Goal: Information Seeking & Learning: Learn about a topic

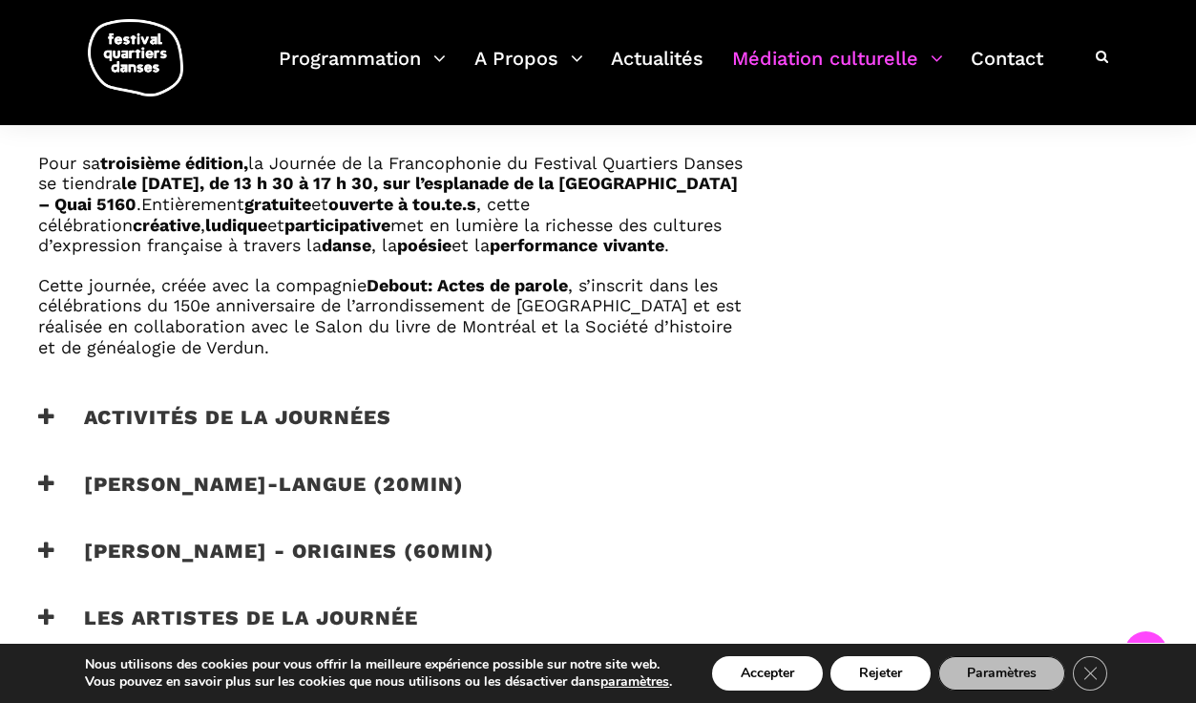
scroll to position [1138, 0]
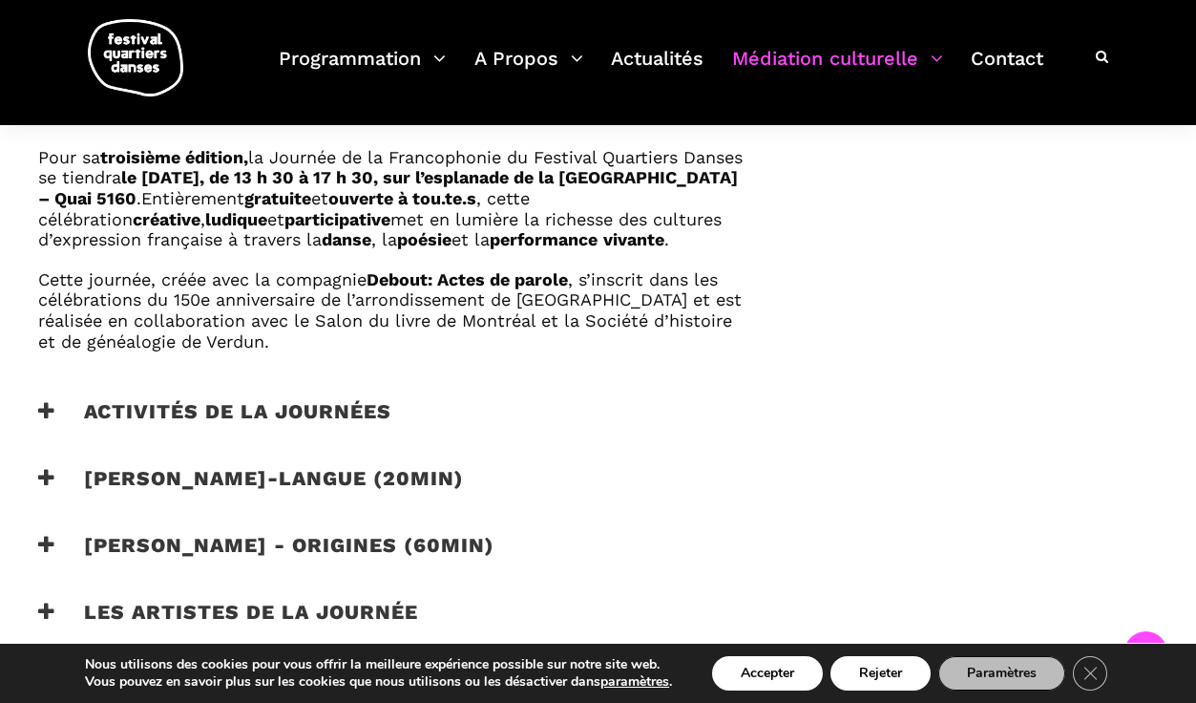
click at [54, 421] on icon at bounding box center [46, 411] width 17 height 20
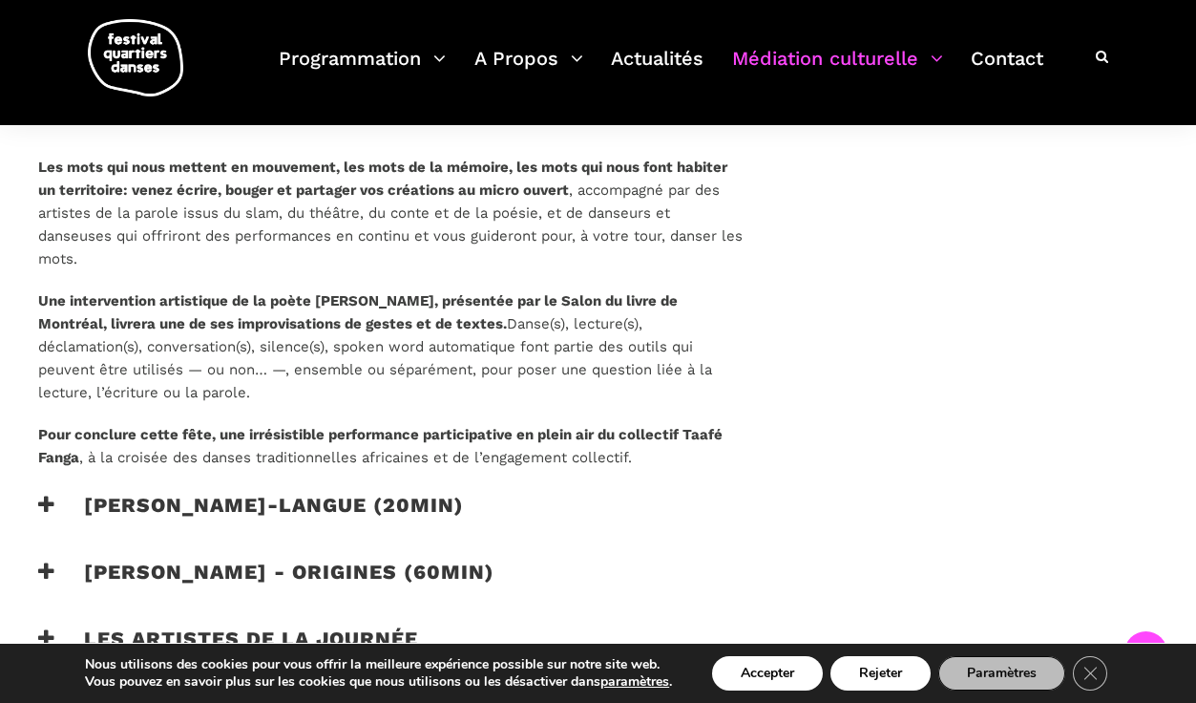
scroll to position [1429, 0]
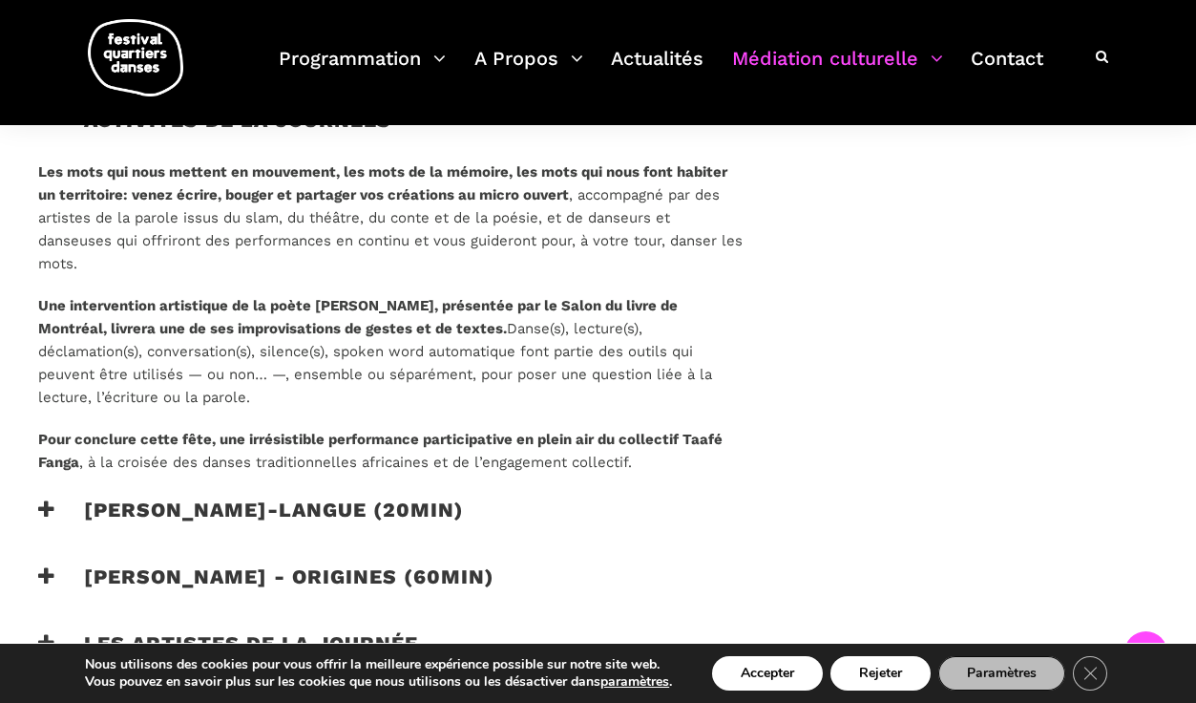
click at [49, 519] on icon at bounding box center [46, 509] width 17 height 20
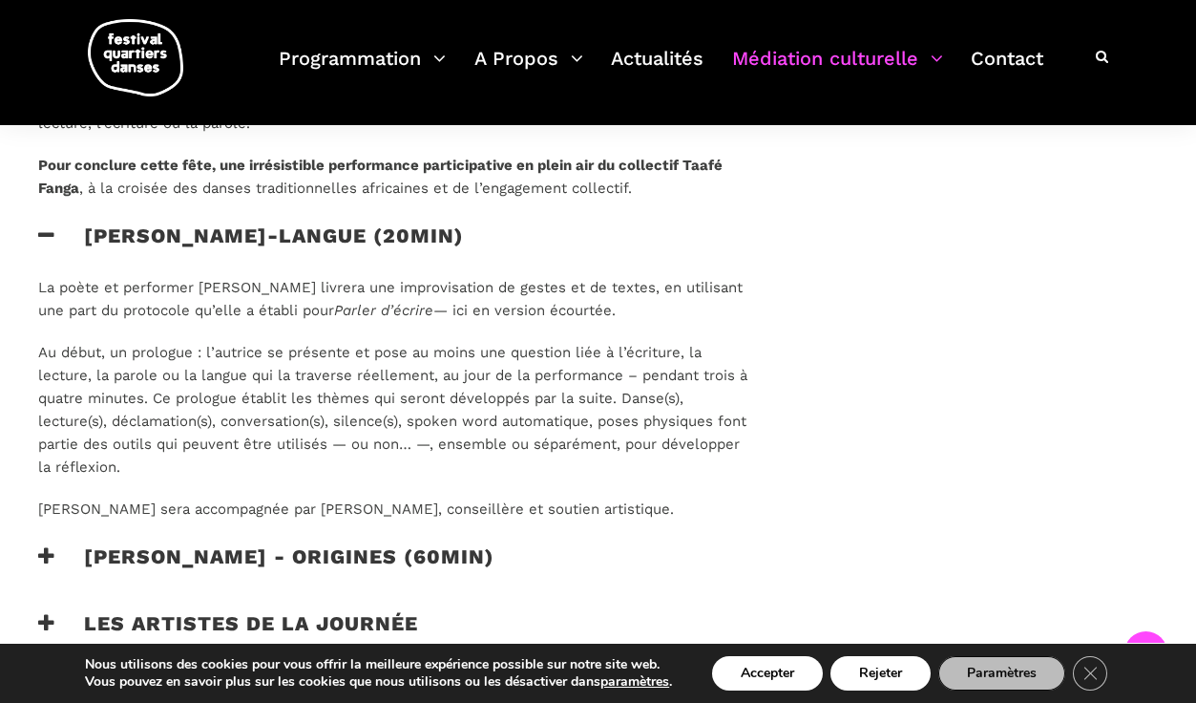
scroll to position [1729, 0]
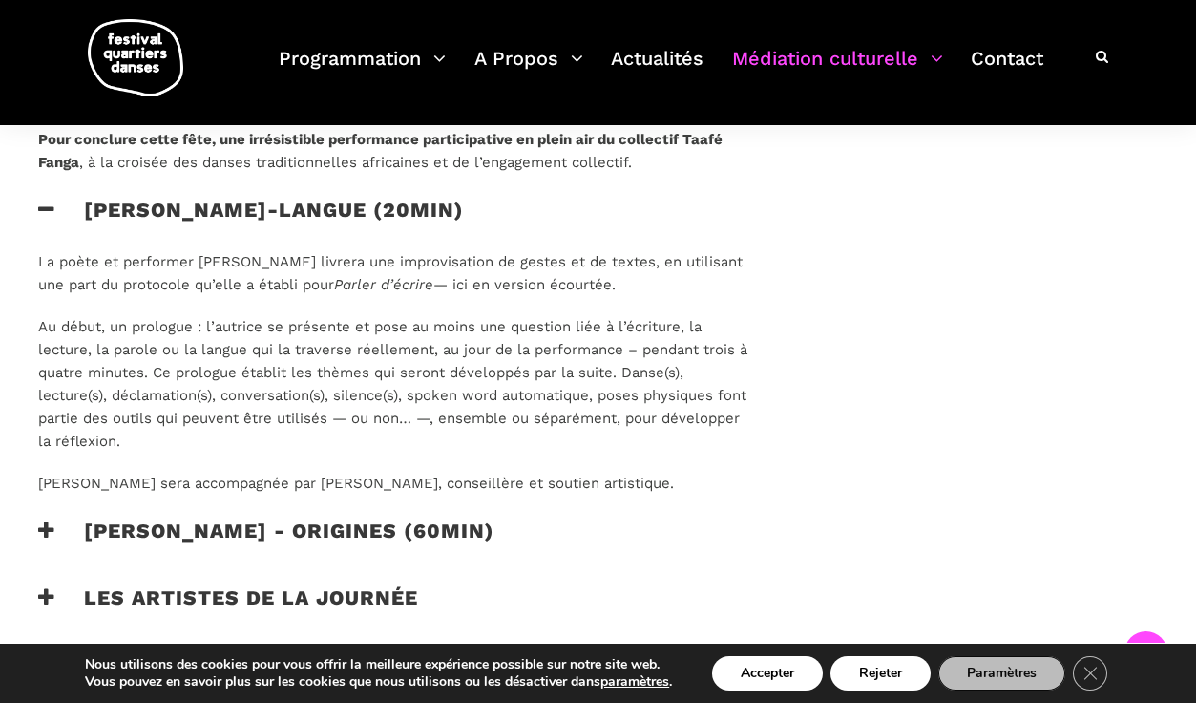
click at [49, 540] on icon at bounding box center [46, 530] width 17 height 20
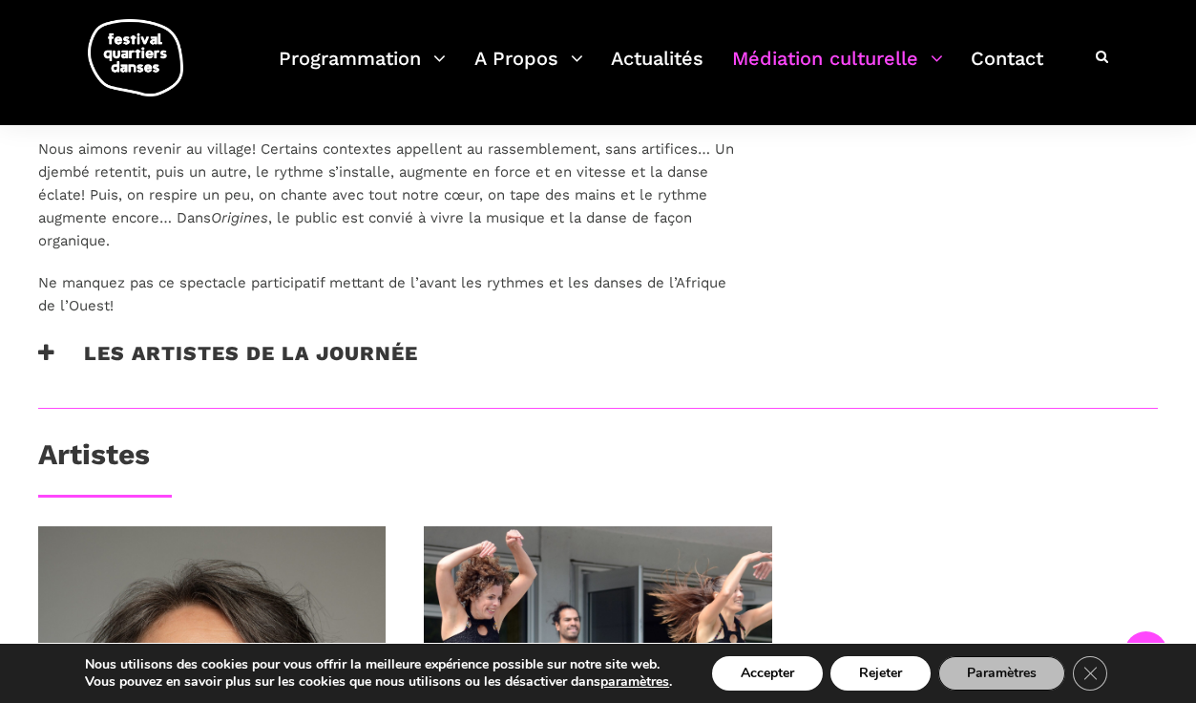
scroll to position [2175, 0]
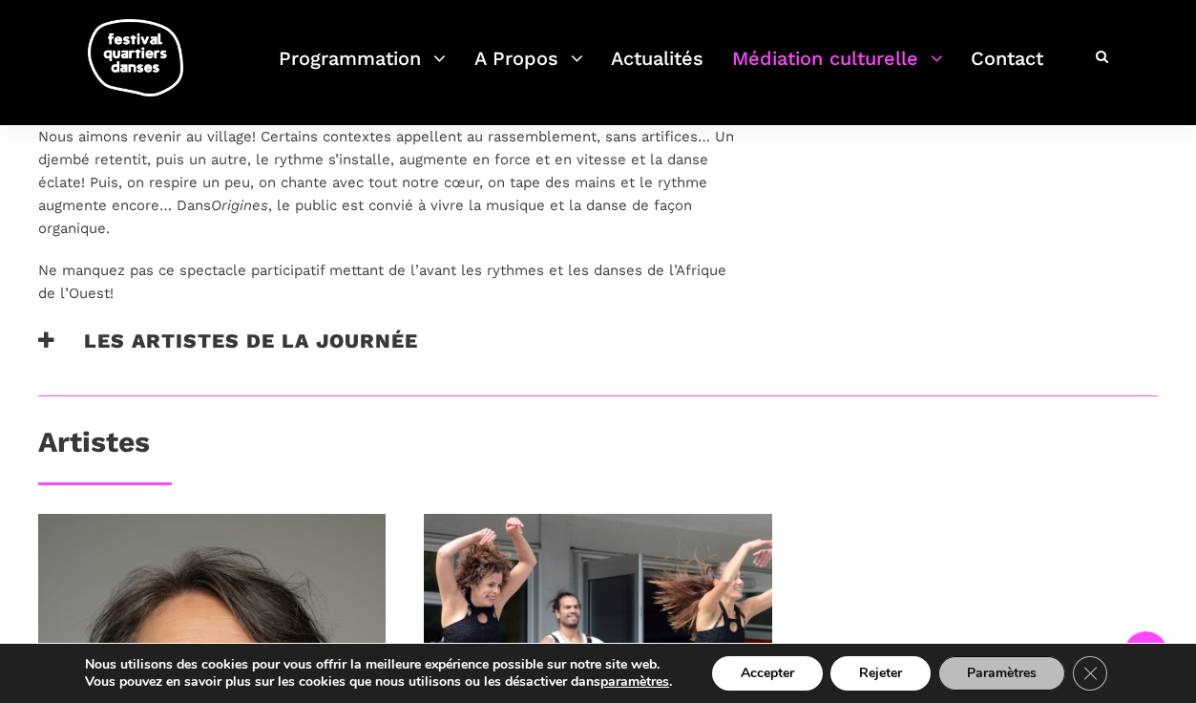
click at [52, 350] on icon at bounding box center [46, 340] width 17 height 20
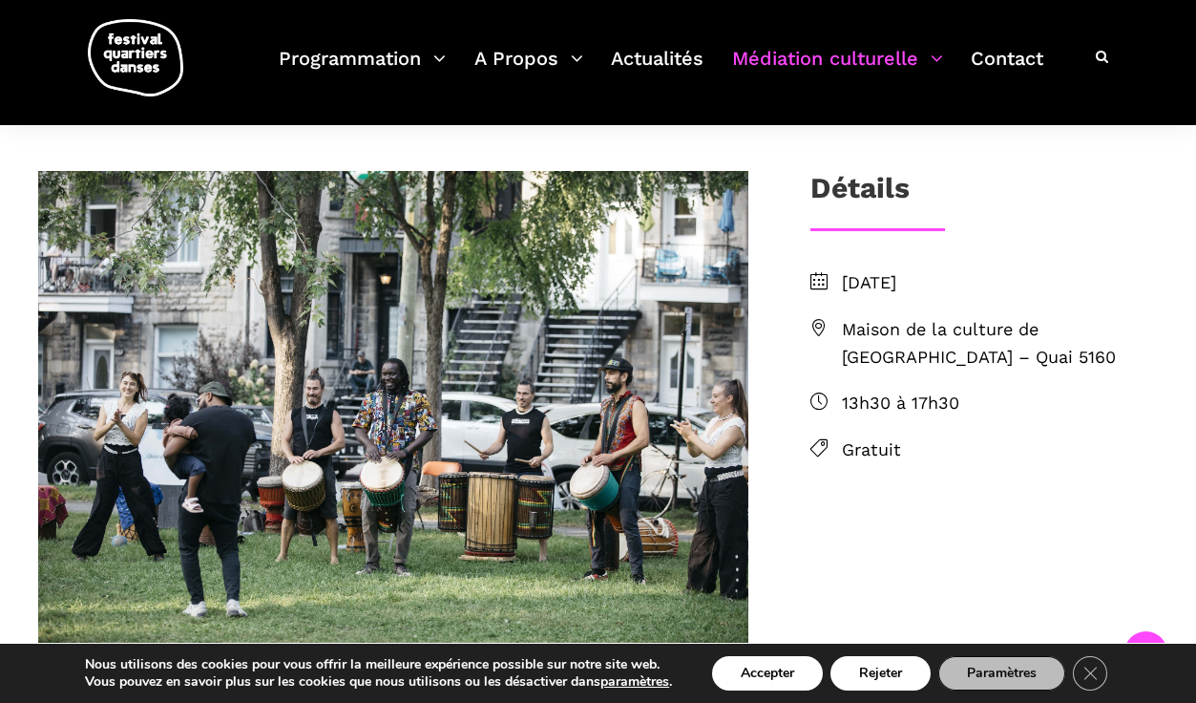
scroll to position [555, 0]
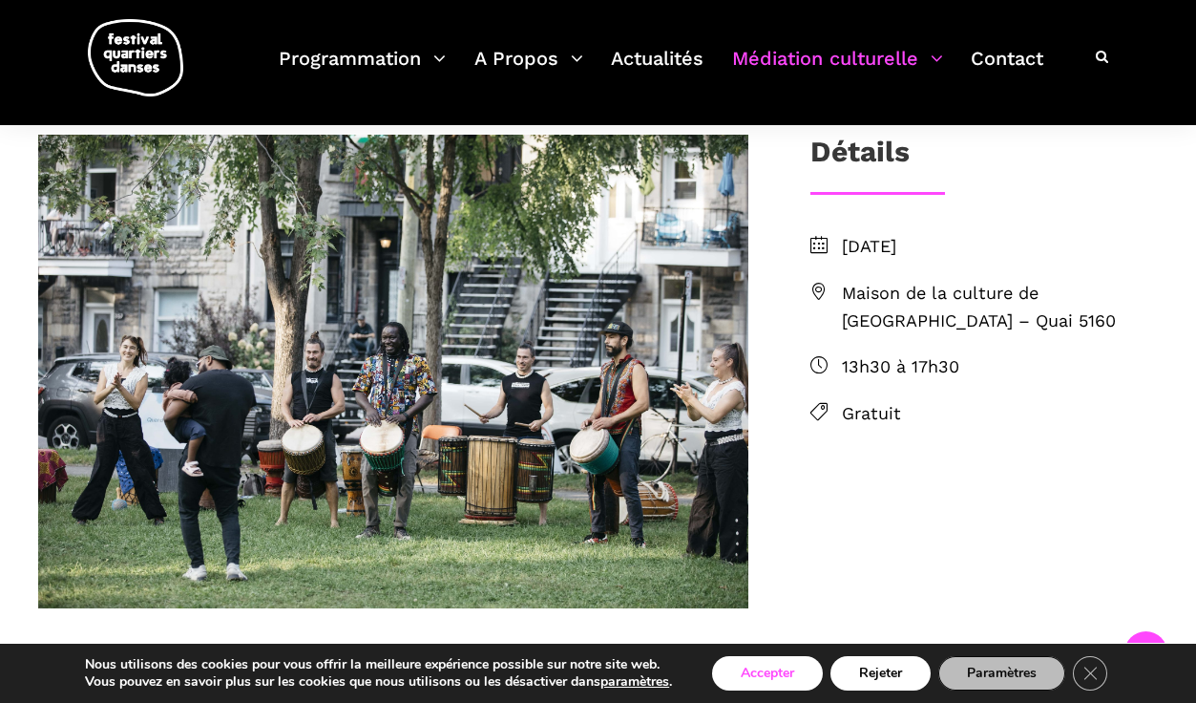
click at [761, 661] on button "Accepter" at bounding box center [767, 673] width 111 height 34
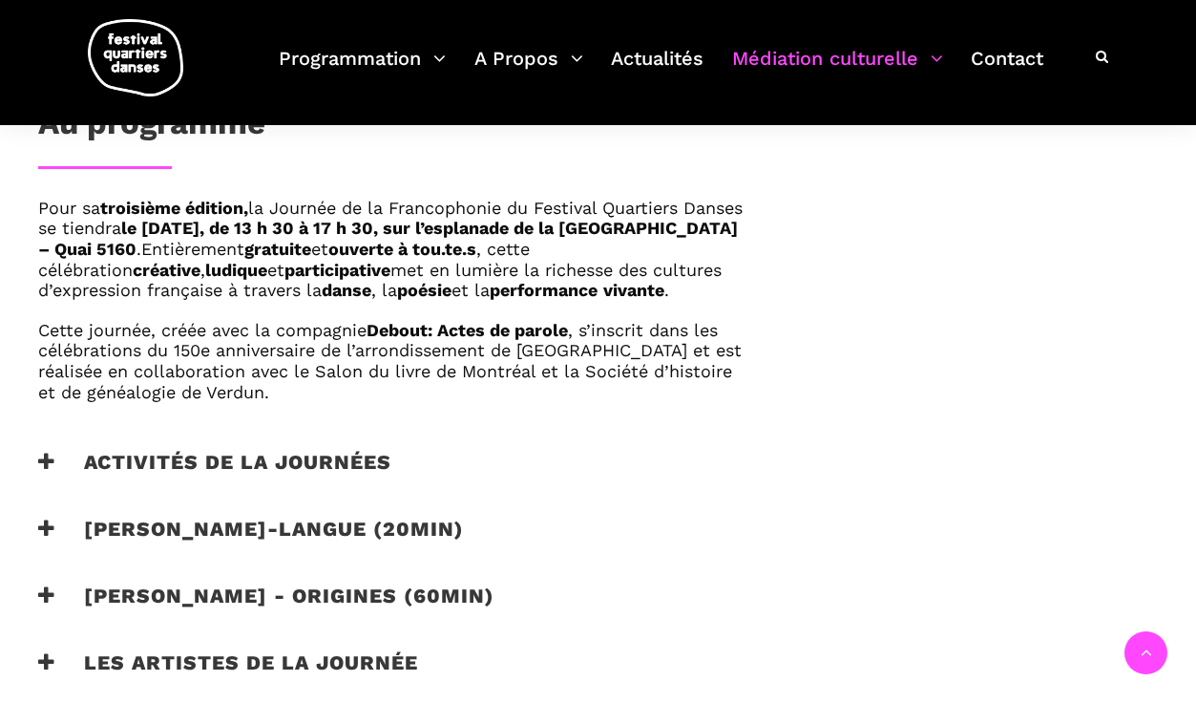
scroll to position [1118, 0]
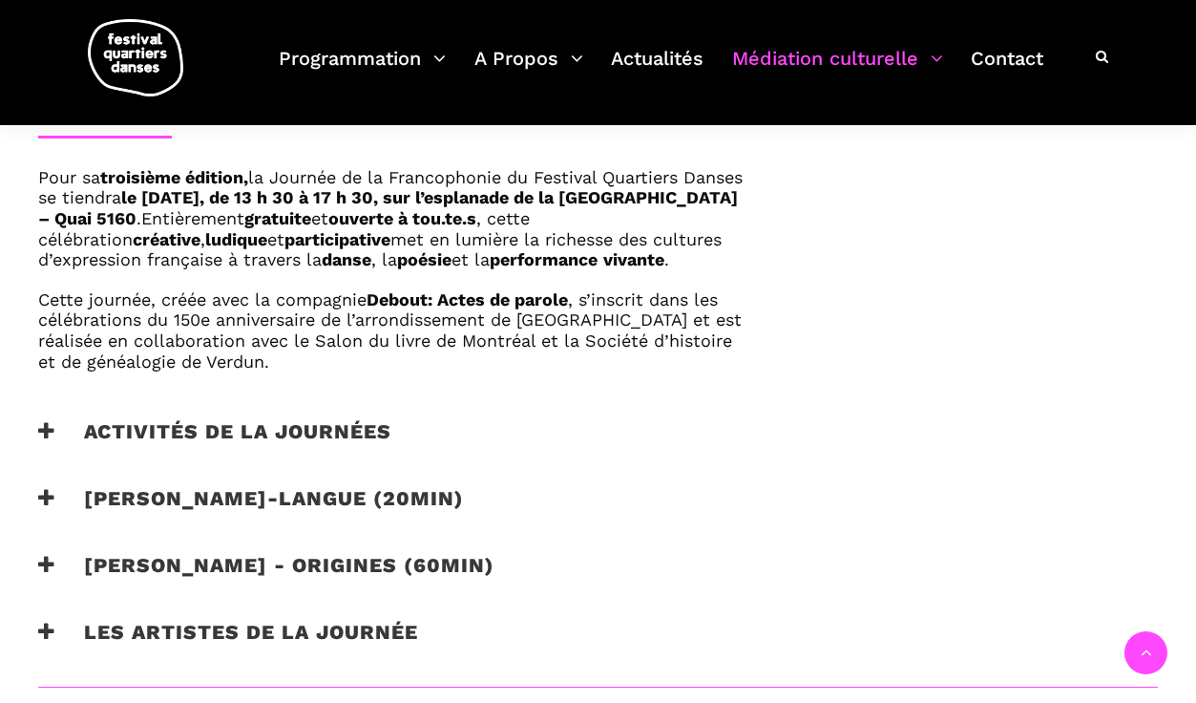
click at [43, 441] on icon at bounding box center [46, 431] width 17 height 20
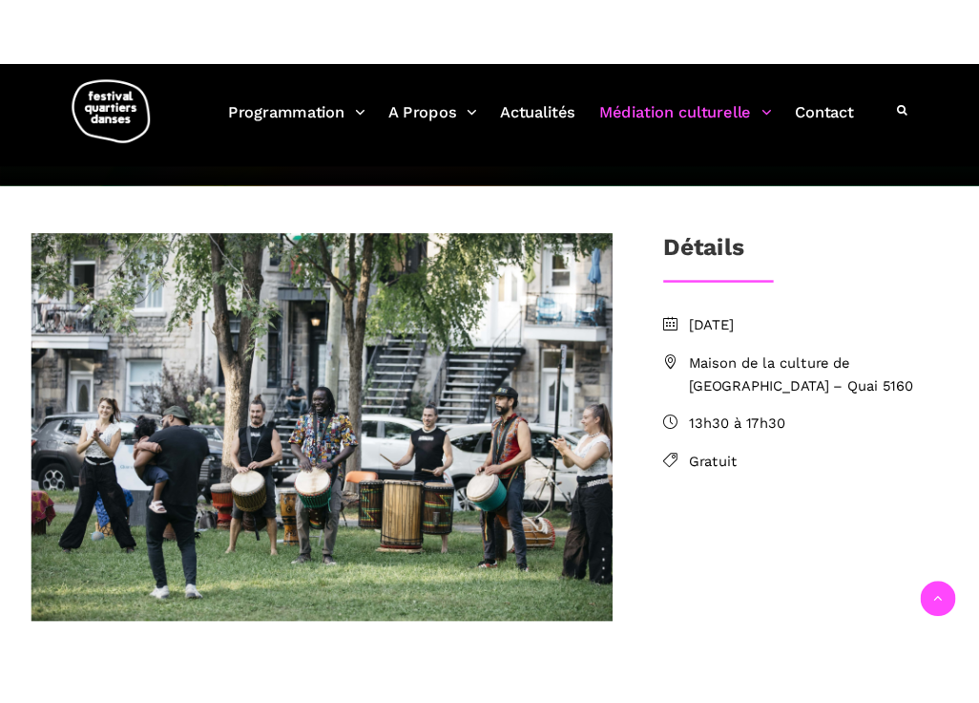
scroll to position [450, 0]
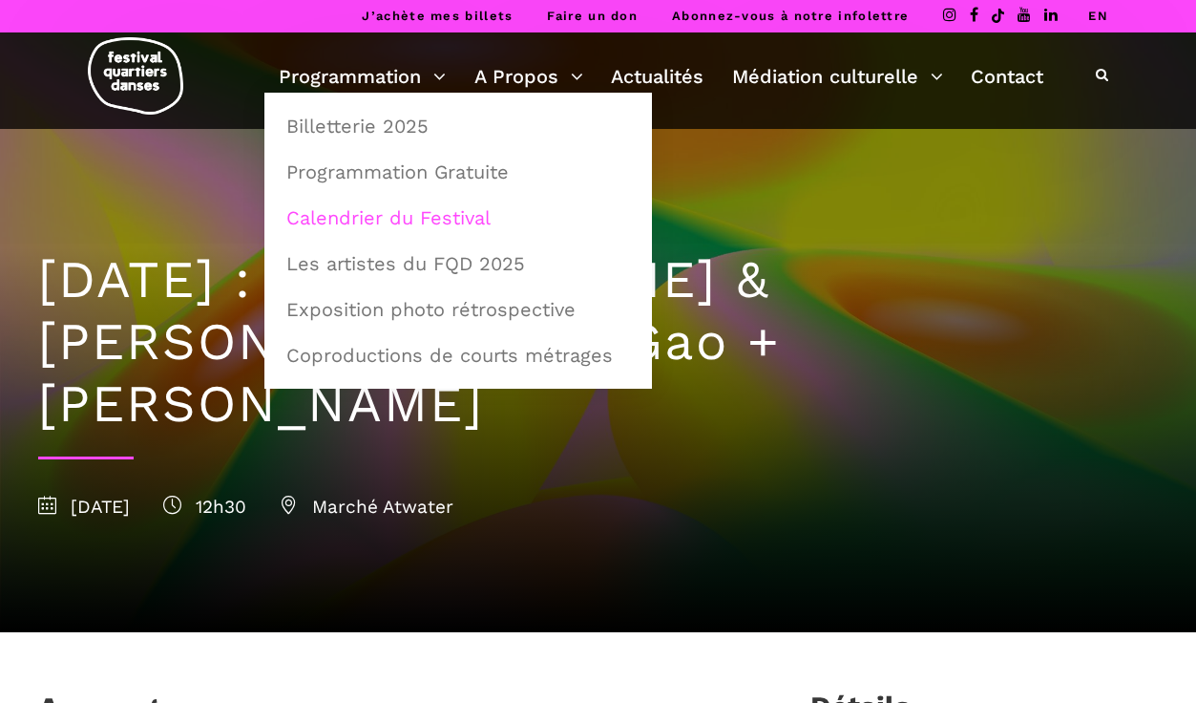
click at [450, 212] on link "Calendrier du Festival" at bounding box center [458, 218] width 367 height 44
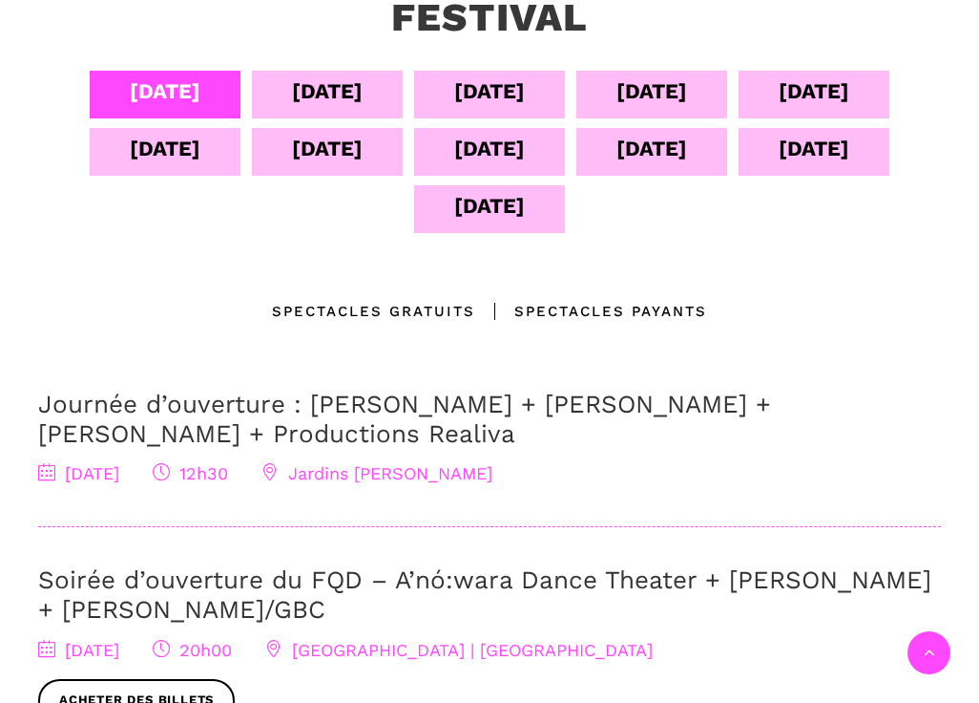
scroll to position [534, 0]
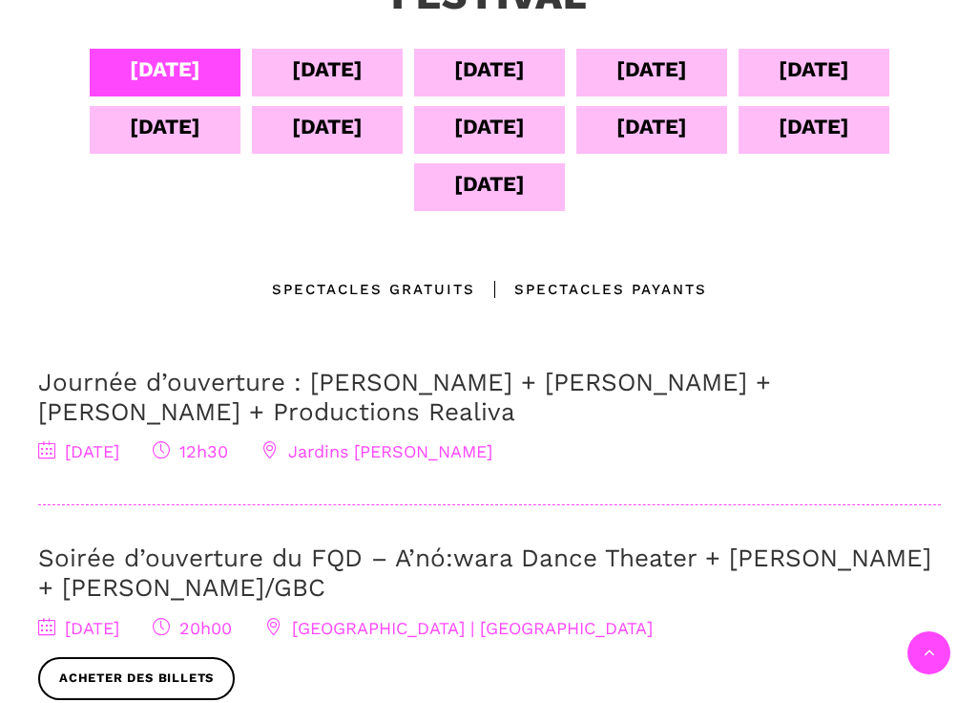
click at [341, 62] on div "[DATE]" at bounding box center [327, 69] width 71 height 33
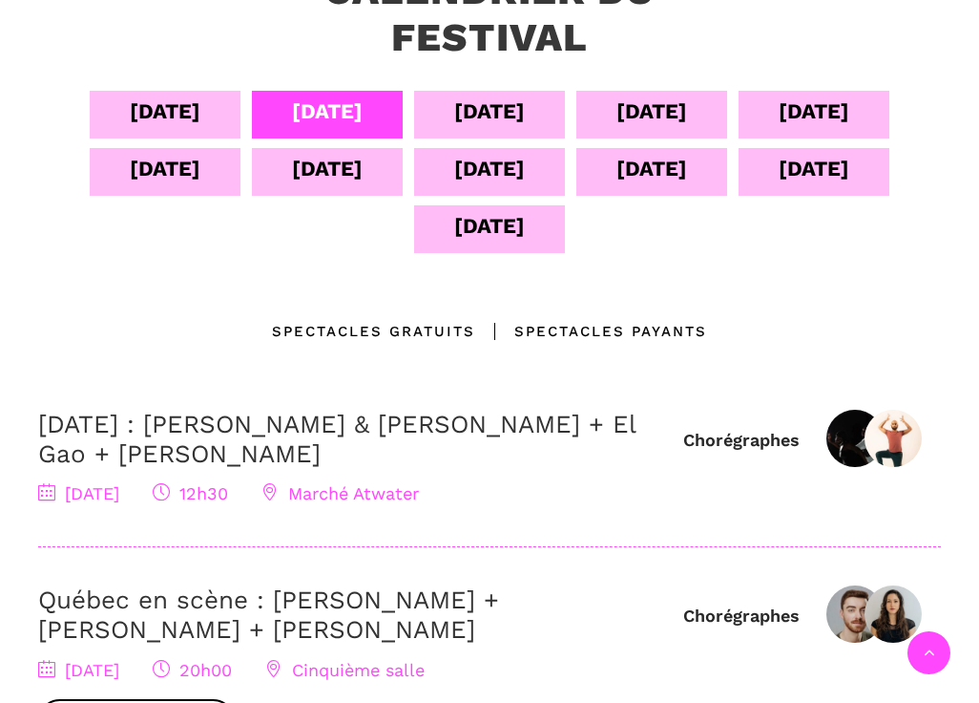
scroll to position [479, 0]
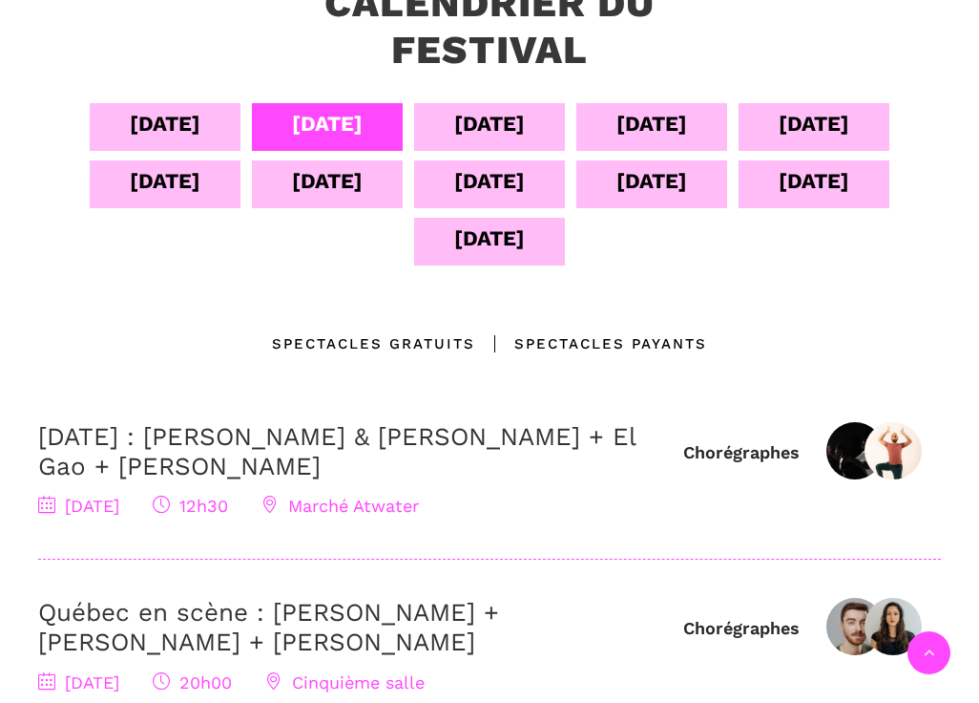
click at [477, 126] on div "[DATE]" at bounding box center [489, 123] width 71 height 33
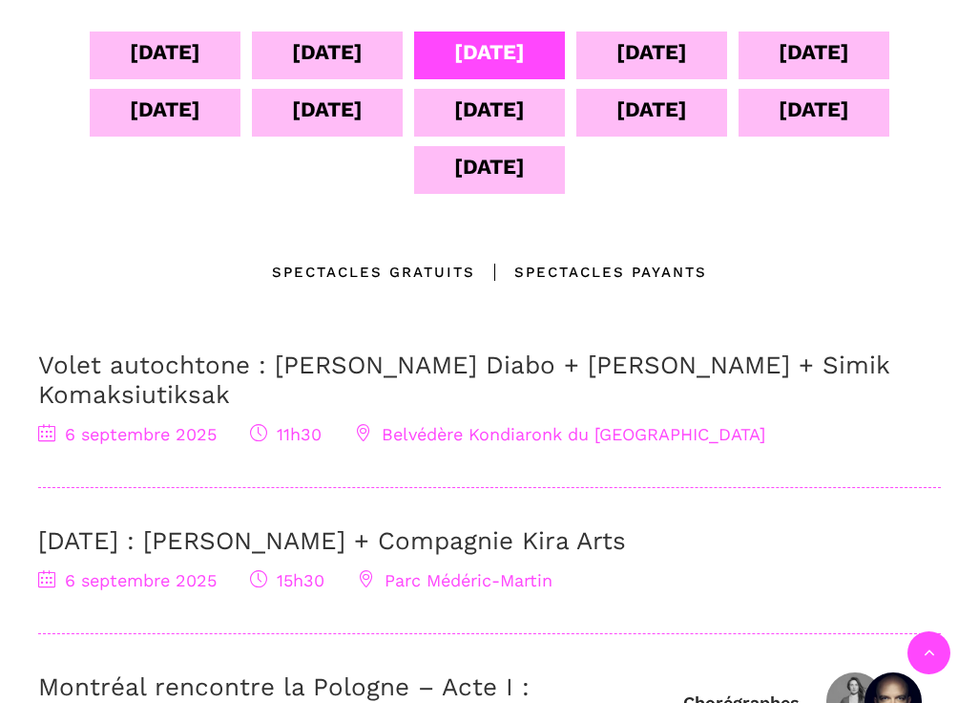
scroll to position [412, 0]
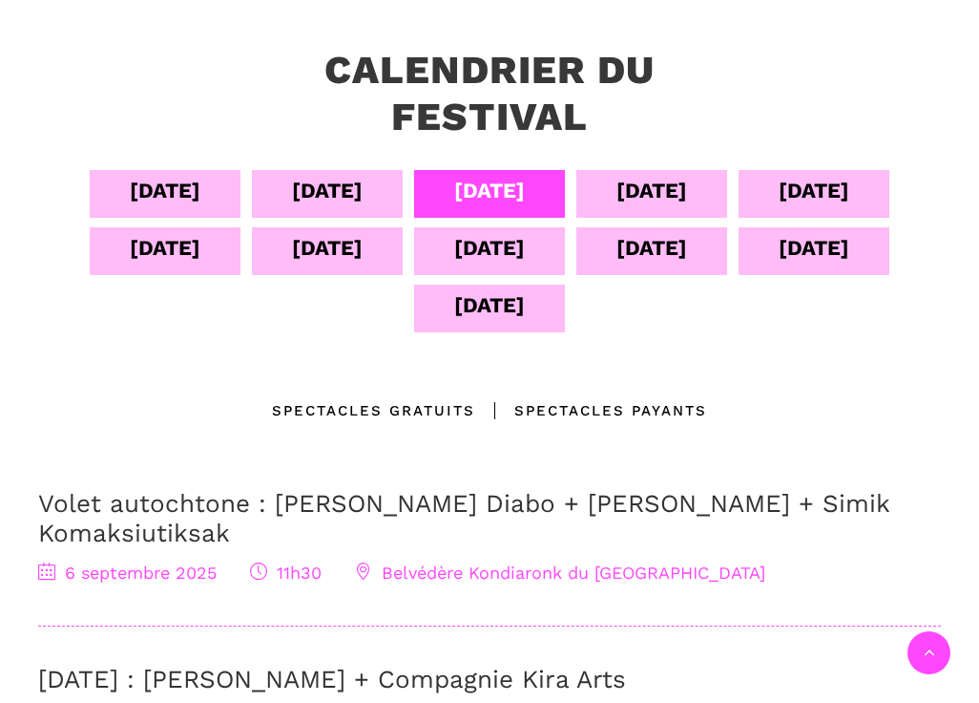
click at [615, 209] on div "[DATE]" at bounding box center [652, 194] width 151 height 48
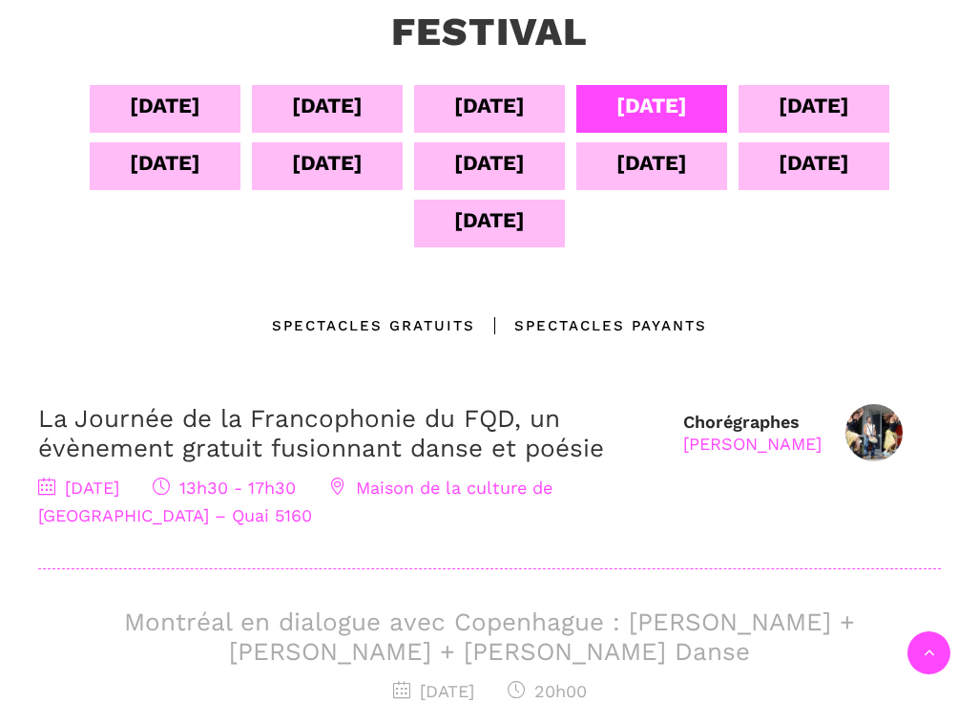
scroll to position [550, 0]
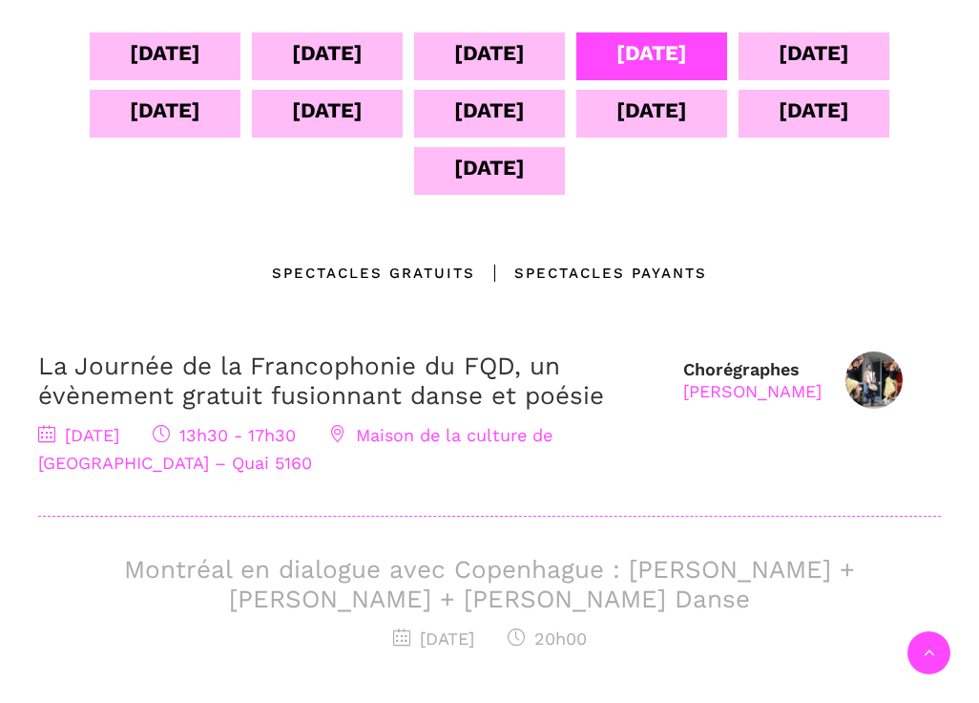
click at [538, 587] on h3 "Montréal en dialogue avec Copenhague : [PERSON_NAME] + [PERSON_NAME] + [PERSON_…" at bounding box center [489, 584] width 903 height 59
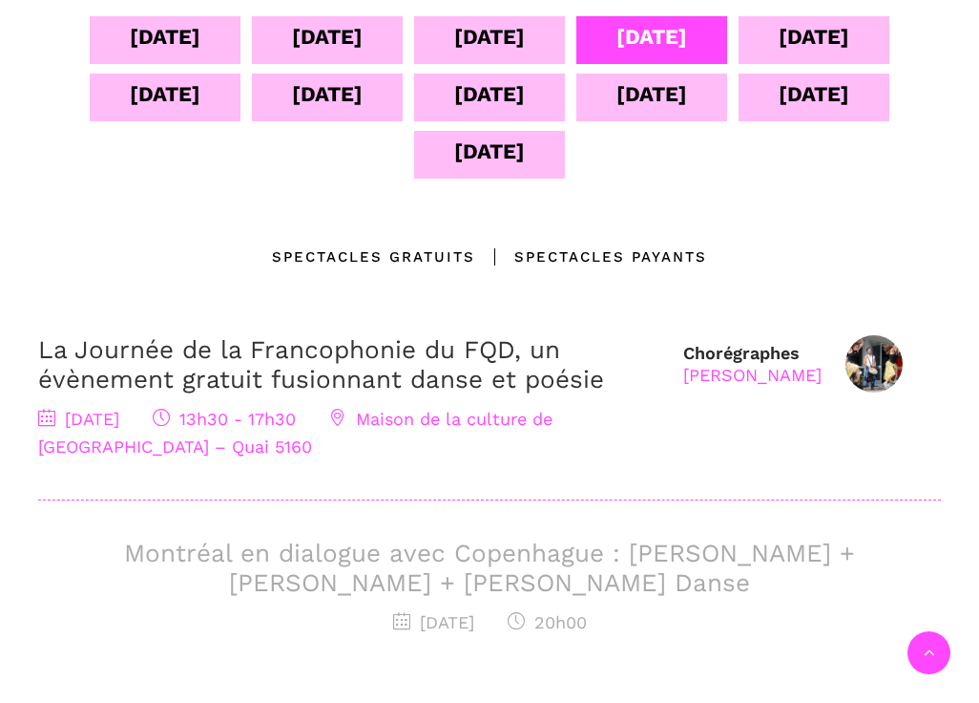
scroll to position [520, 0]
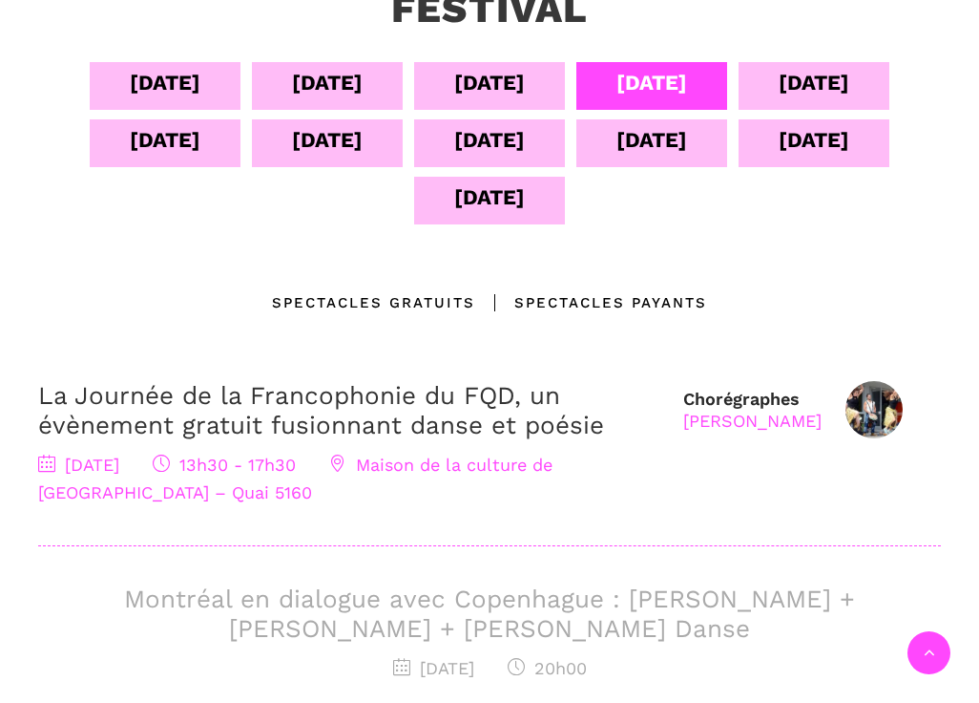
click at [818, 67] on div "[DATE]" at bounding box center [814, 82] width 71 height 33
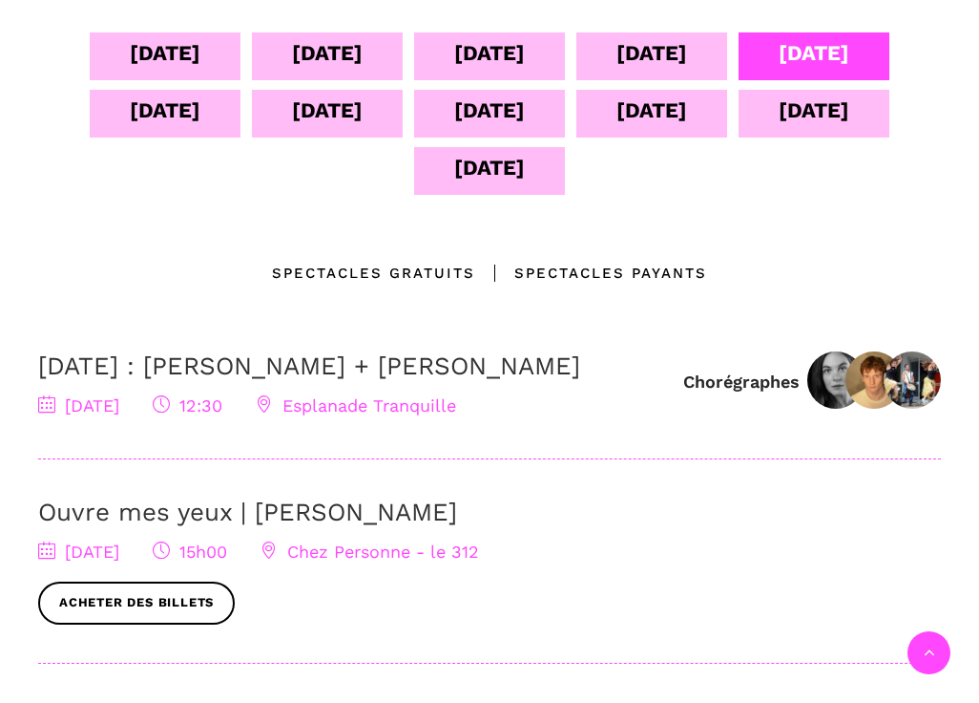
scroll to position [558, 0]
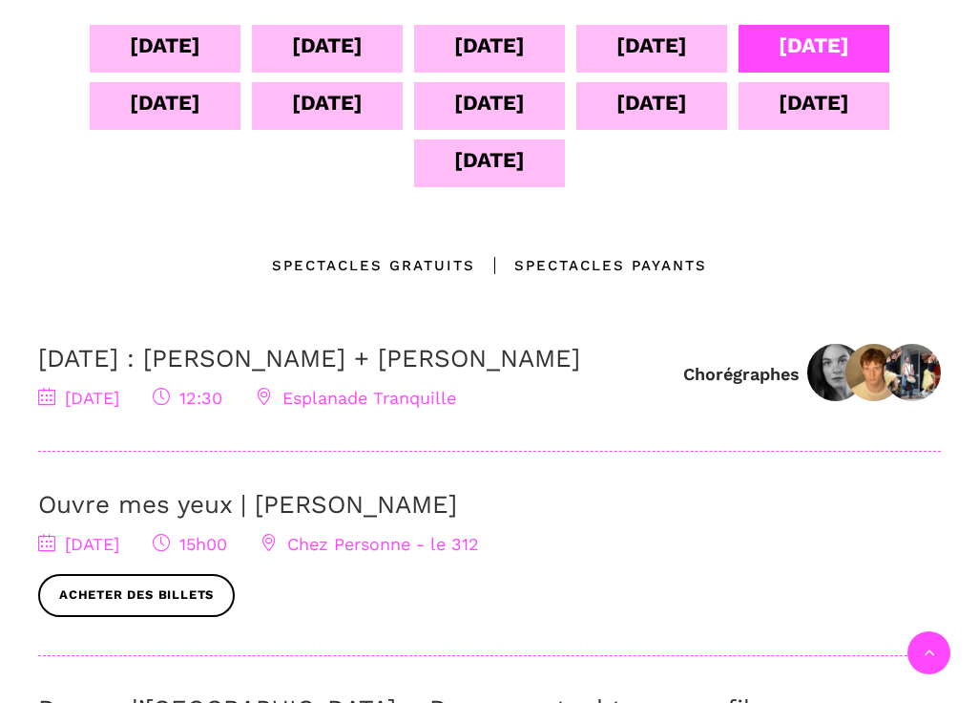
click at [185, 104] on div "[DATE]" at bounding box center [165, 102] width 71 height 33
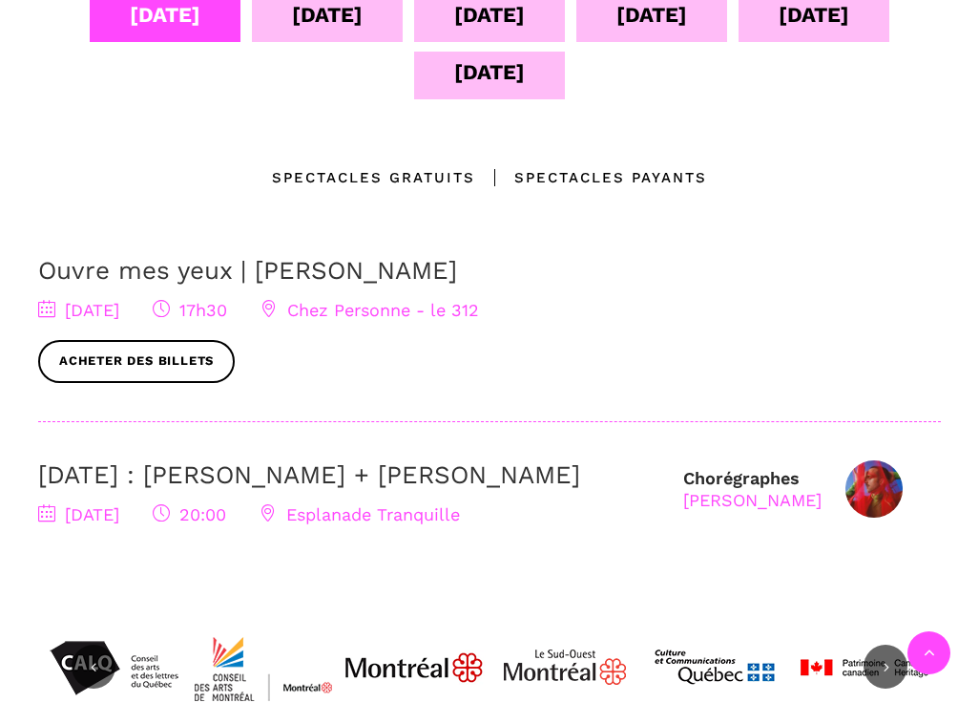
scroll to position [646, 0]
